Goal: Check status

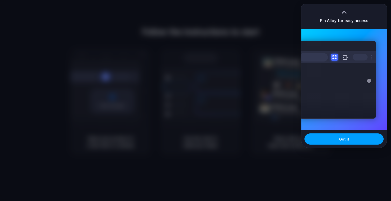
click at [342, 138] on span "Got it" at bounding box center [344, 139] width 10 height 5
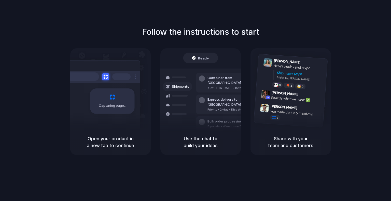
click at [208, 27] on h1 "Follow the instructions to start" at bounding box center [200, 32] width 117 height 12
click at [119, 119] on div "Capturing page" at bounding box center [101, 99] width 77 height 78
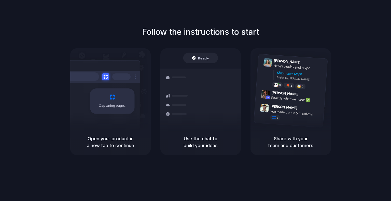
click at [202, 122] on div "Container from [GEOGRAPHIC_DATA] 40ft • ETA [DATE] • In transit Express deliver…" at bounding box center [219, 104] width 54 height 71
